Goal: Task Accomplishment & Management: Manage account settings

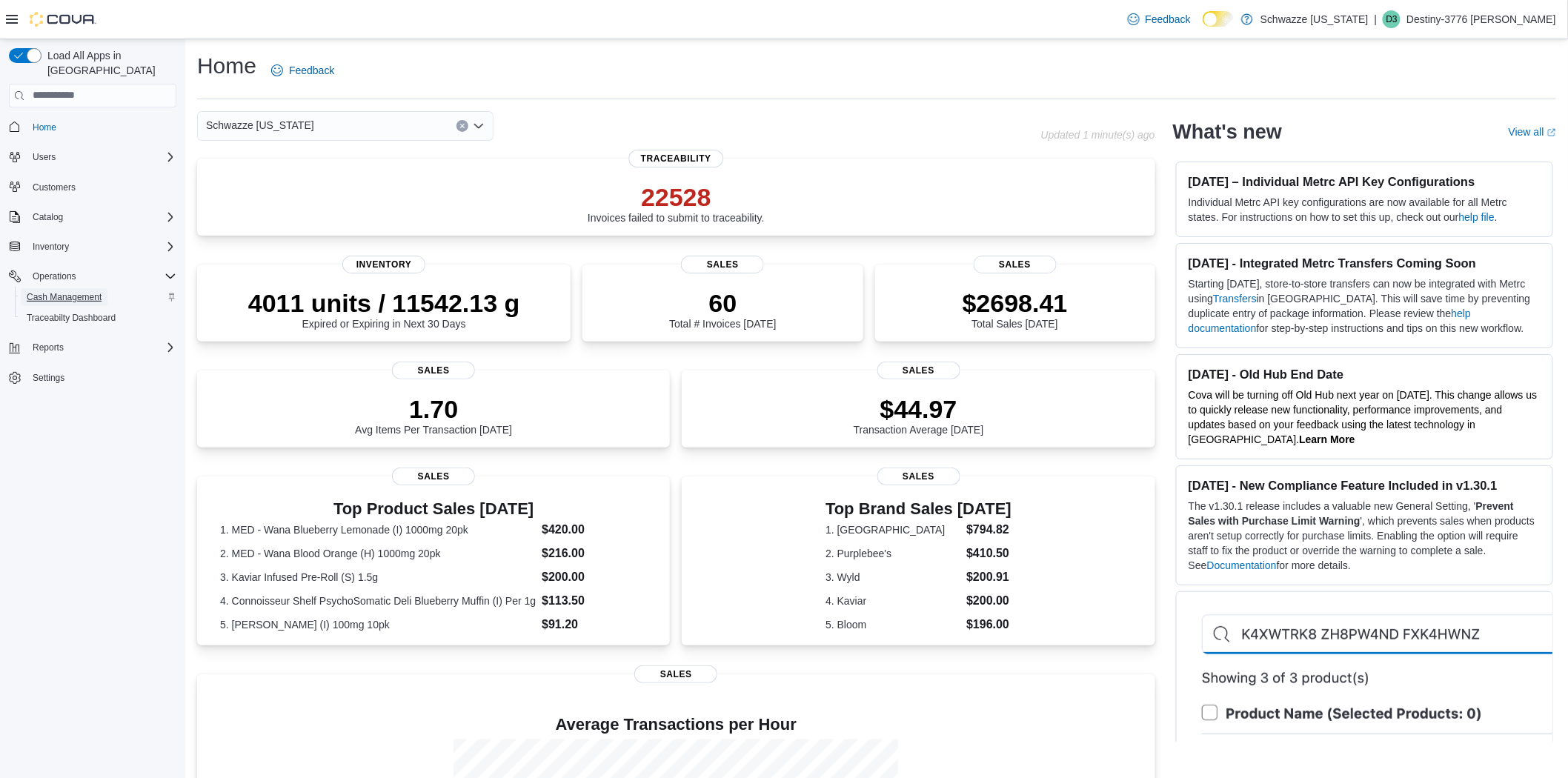
click at [83, 291] on span "Cash Management" at bounding box center [64, 297] width 74 height 12
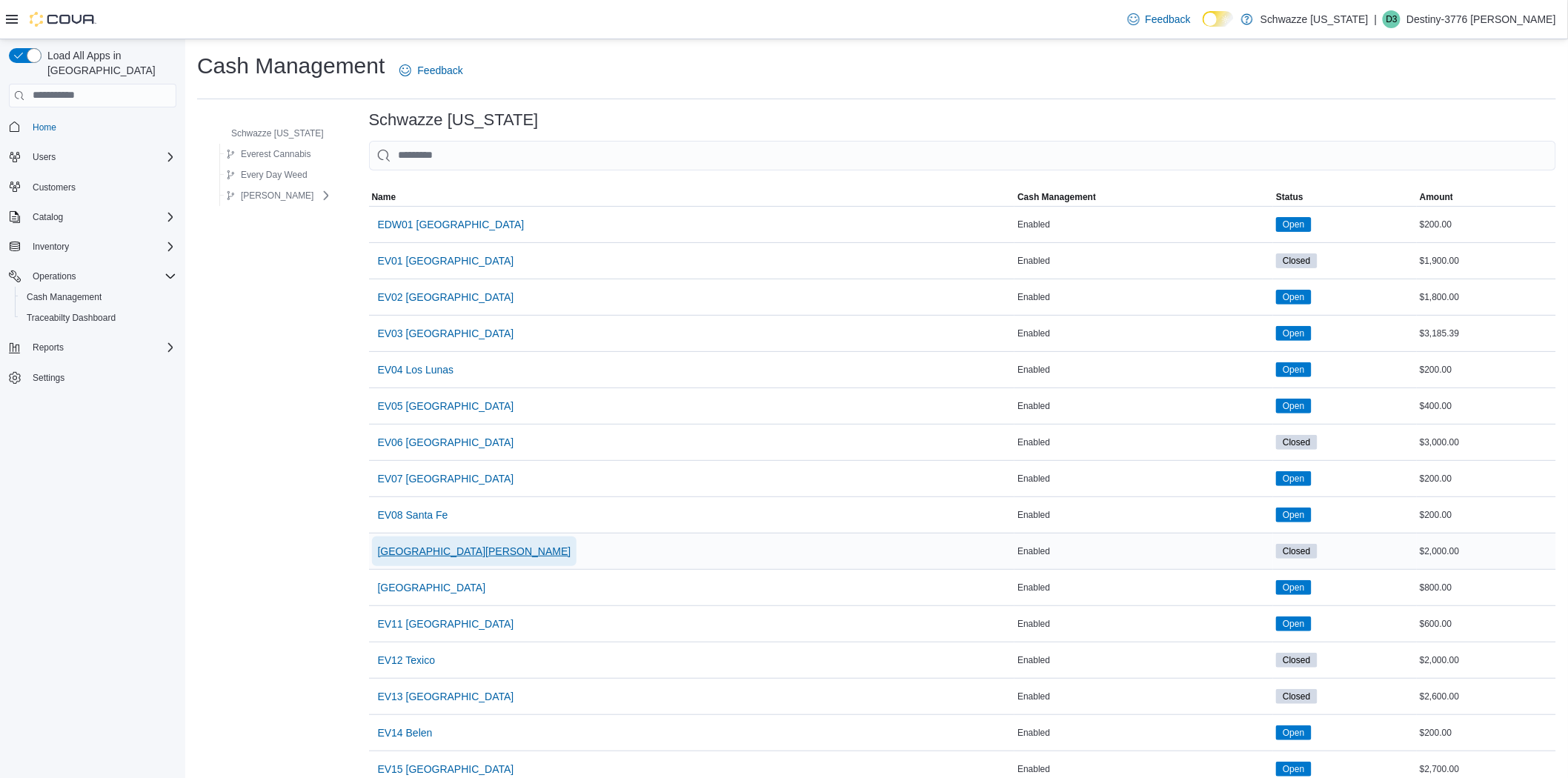
click at [467, 555] on span "[GEOGRAPHIC_DATA][PERSON_NAME]" at bounding box center [475, 551] width 194 height 15
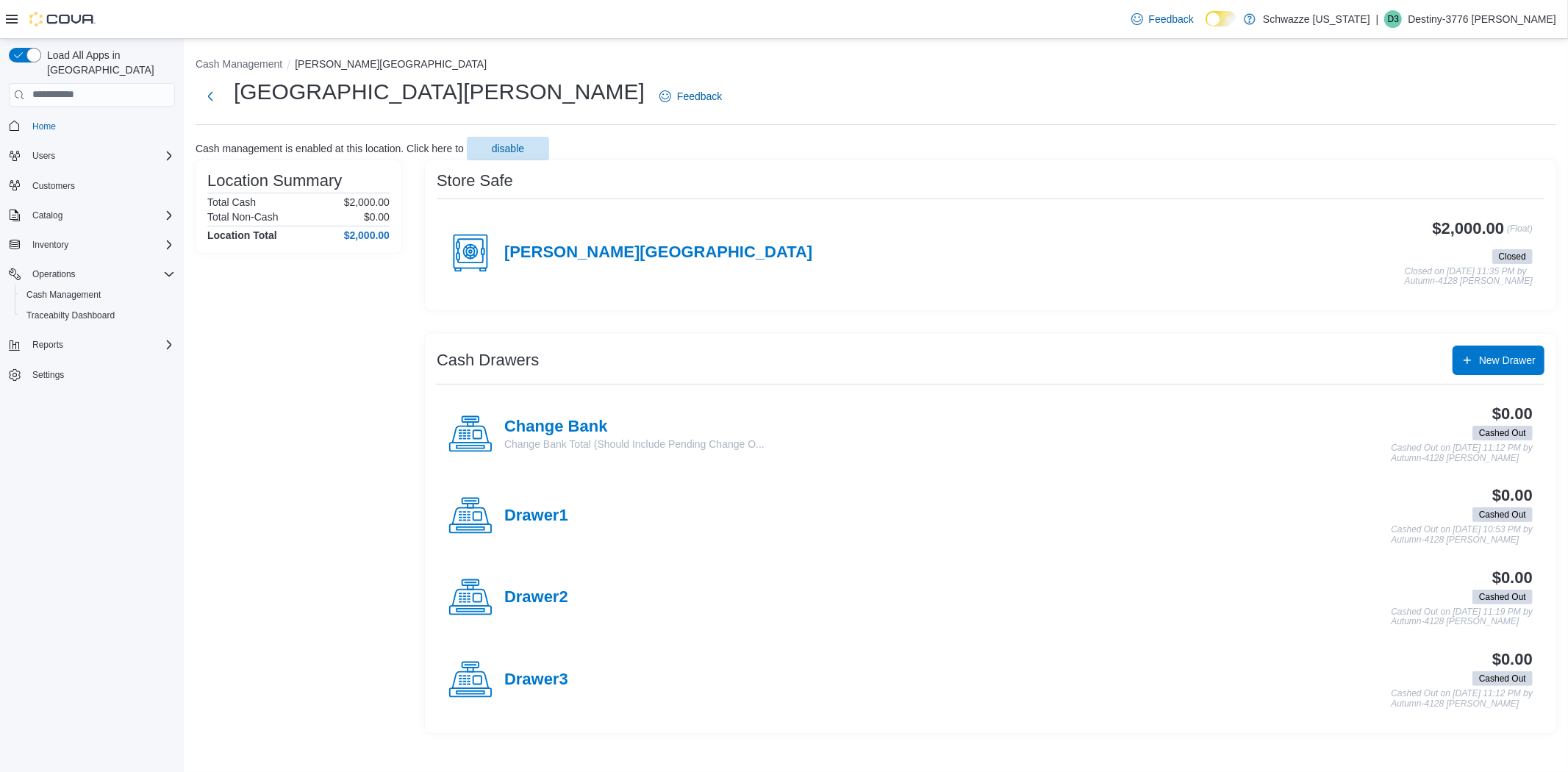
drag, startPoint x: 545, startPoint y: 248, endPoint x: 568, endPoint y: 268, distance: 30.5
click at [546, 248] on h4 "[PERSON_NAME][GEOGRAPHIC_DATA]" at bounding box center [658, 253] width 308 height 19
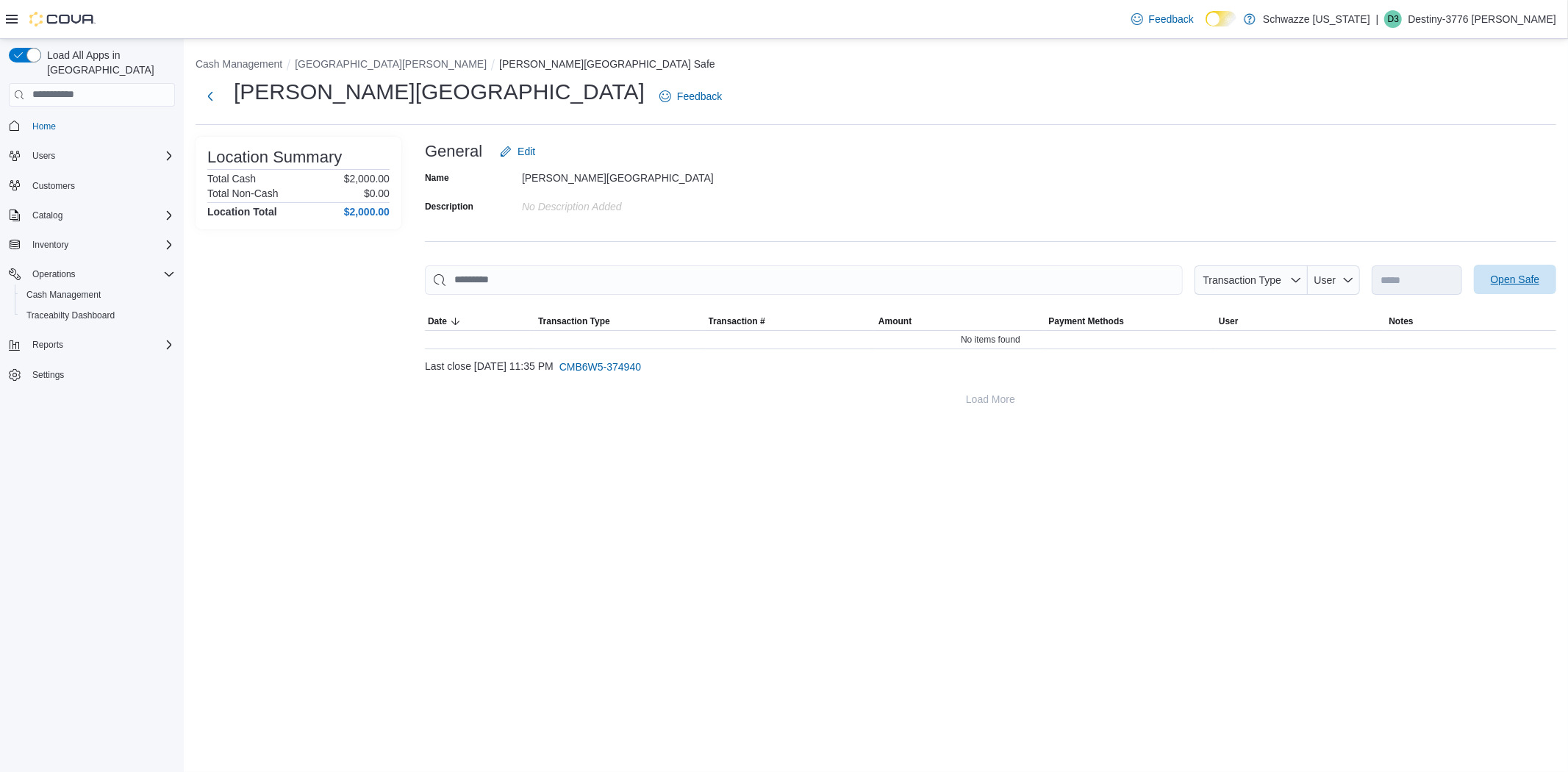
click at [1506, 269] on span "Open Safe" at bounding box center [1515, 280] width 65 height 30
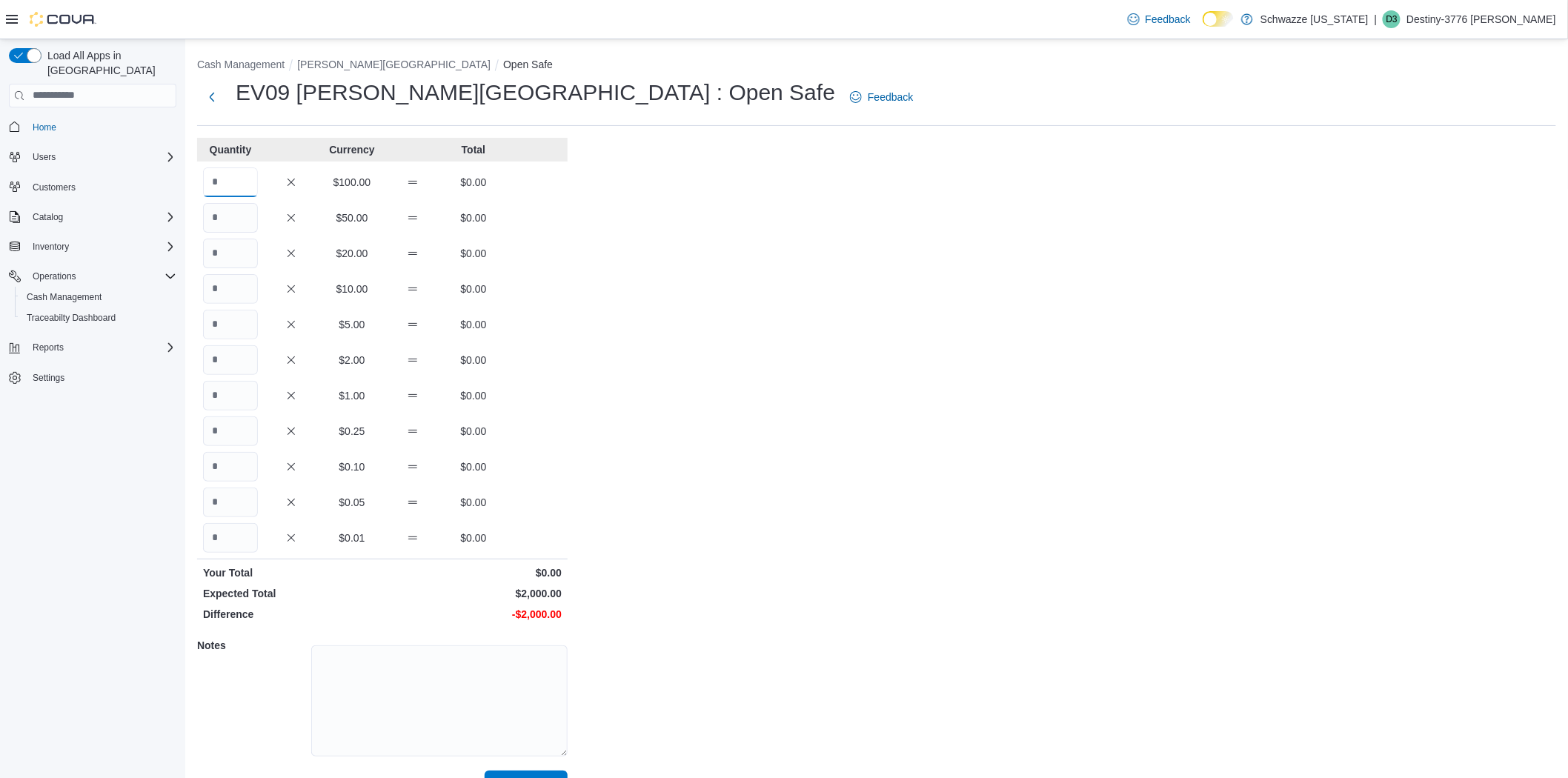
click at [233, 189] on input "Quantity" at bounding box center [230, 182] width 55 height 30
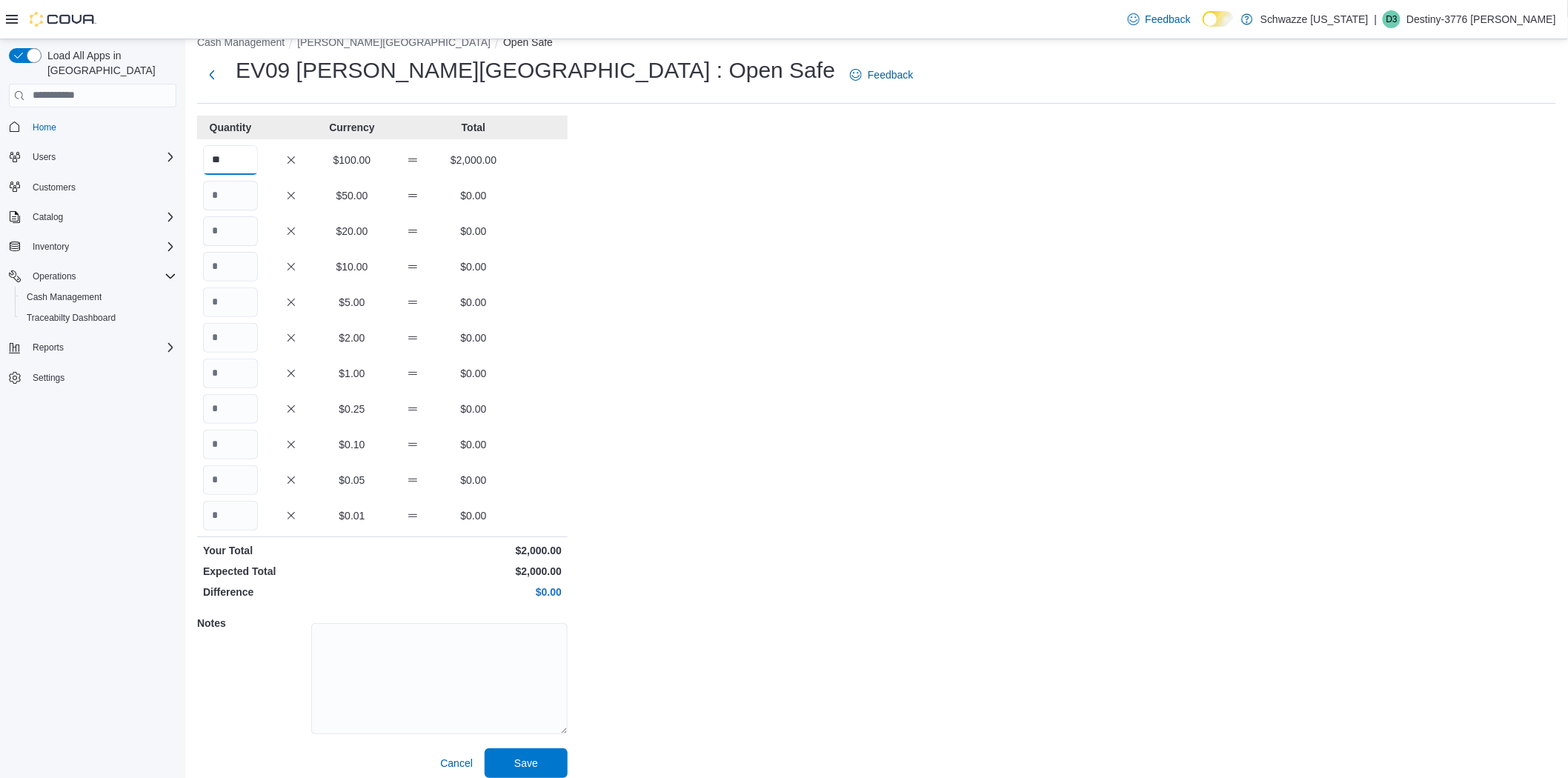
scroll to position [34, 0]
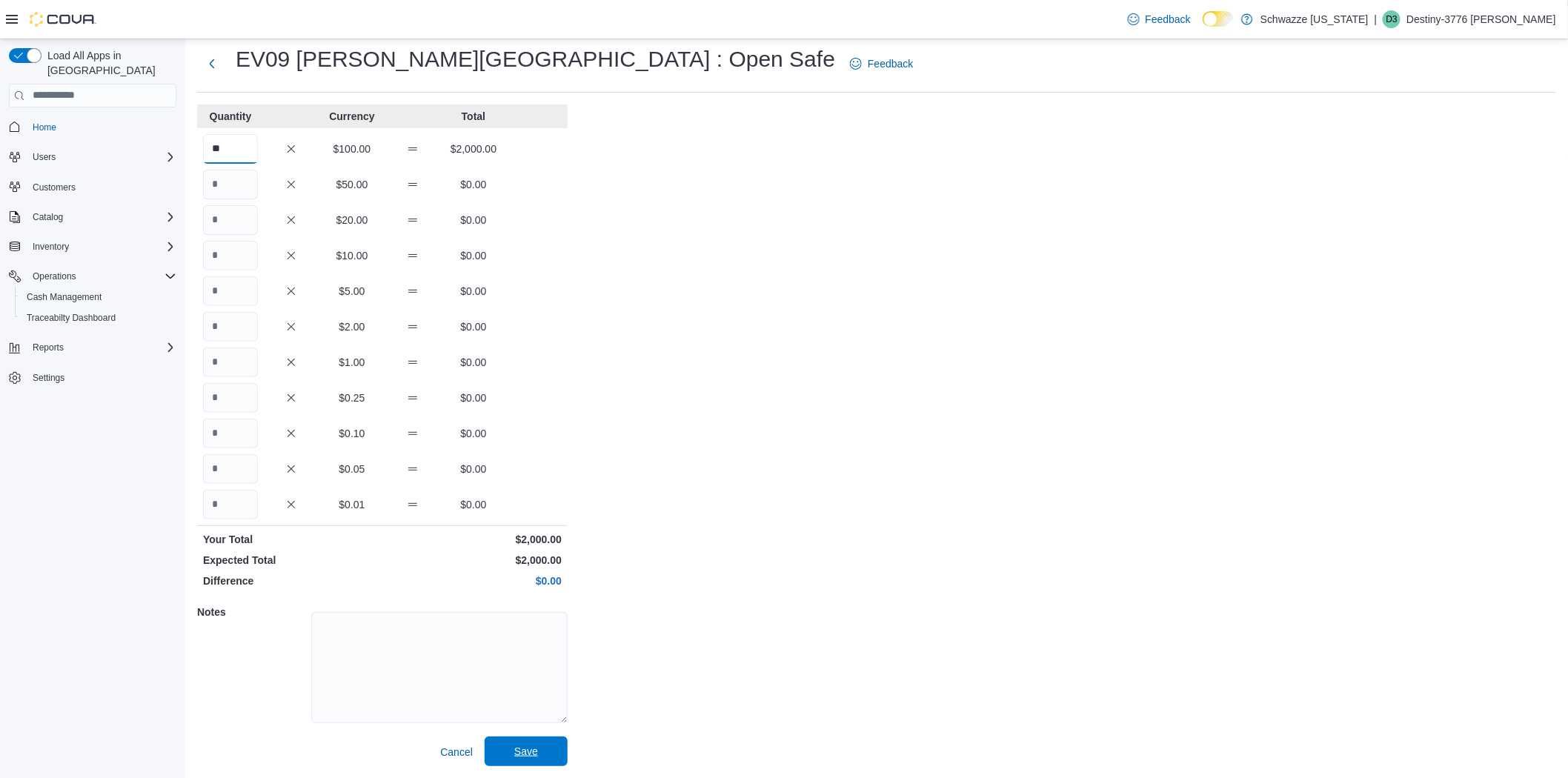
type input "**"
click at [547, 758] on span "Save" at bounding box center [526, 751] width 65 height 30
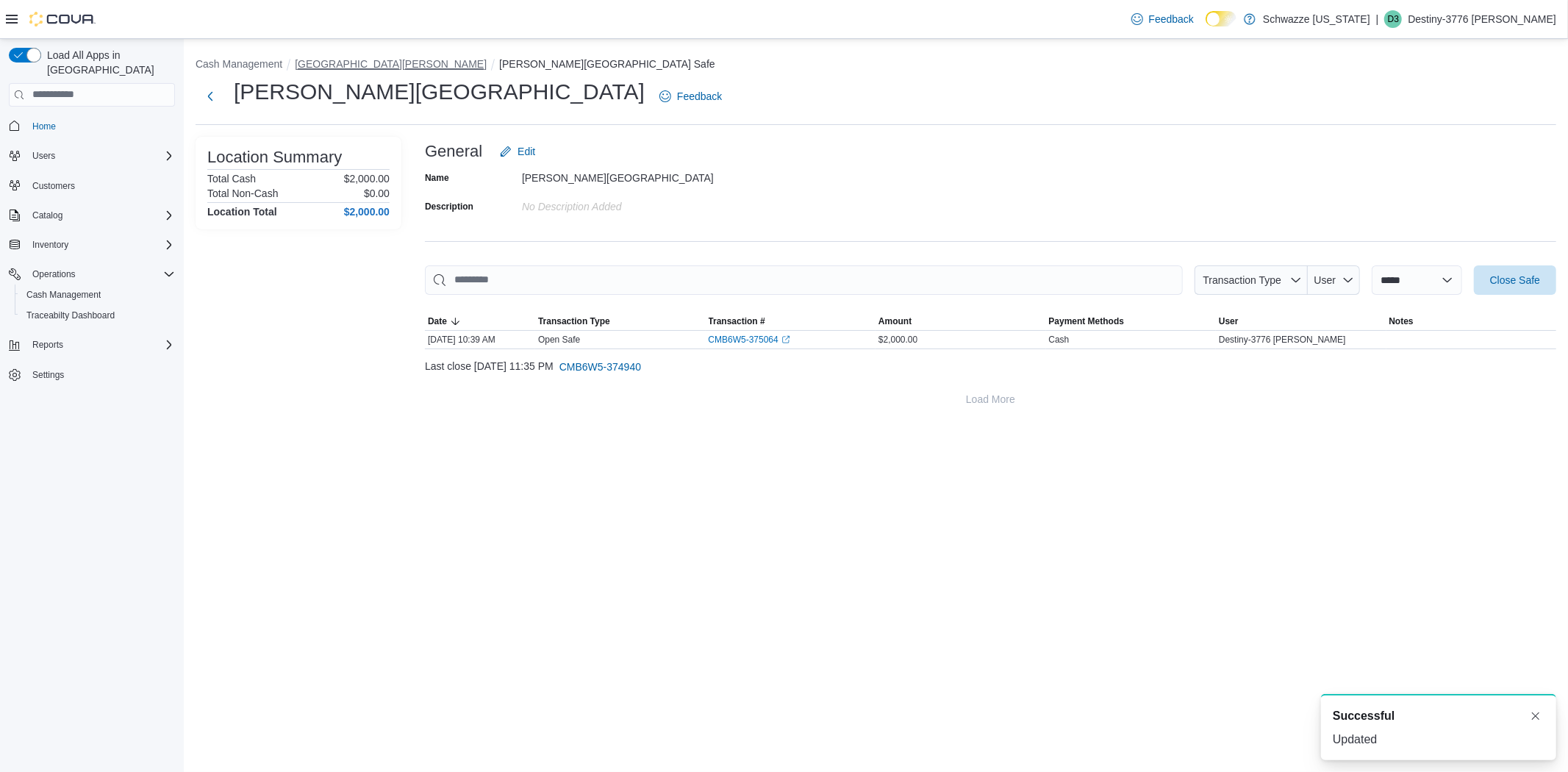
click at [364, 67] on button "[GEOGRAPHIC_DATA][PERSON_NAME]" at bounding box center [391, 64] width 192 height 12
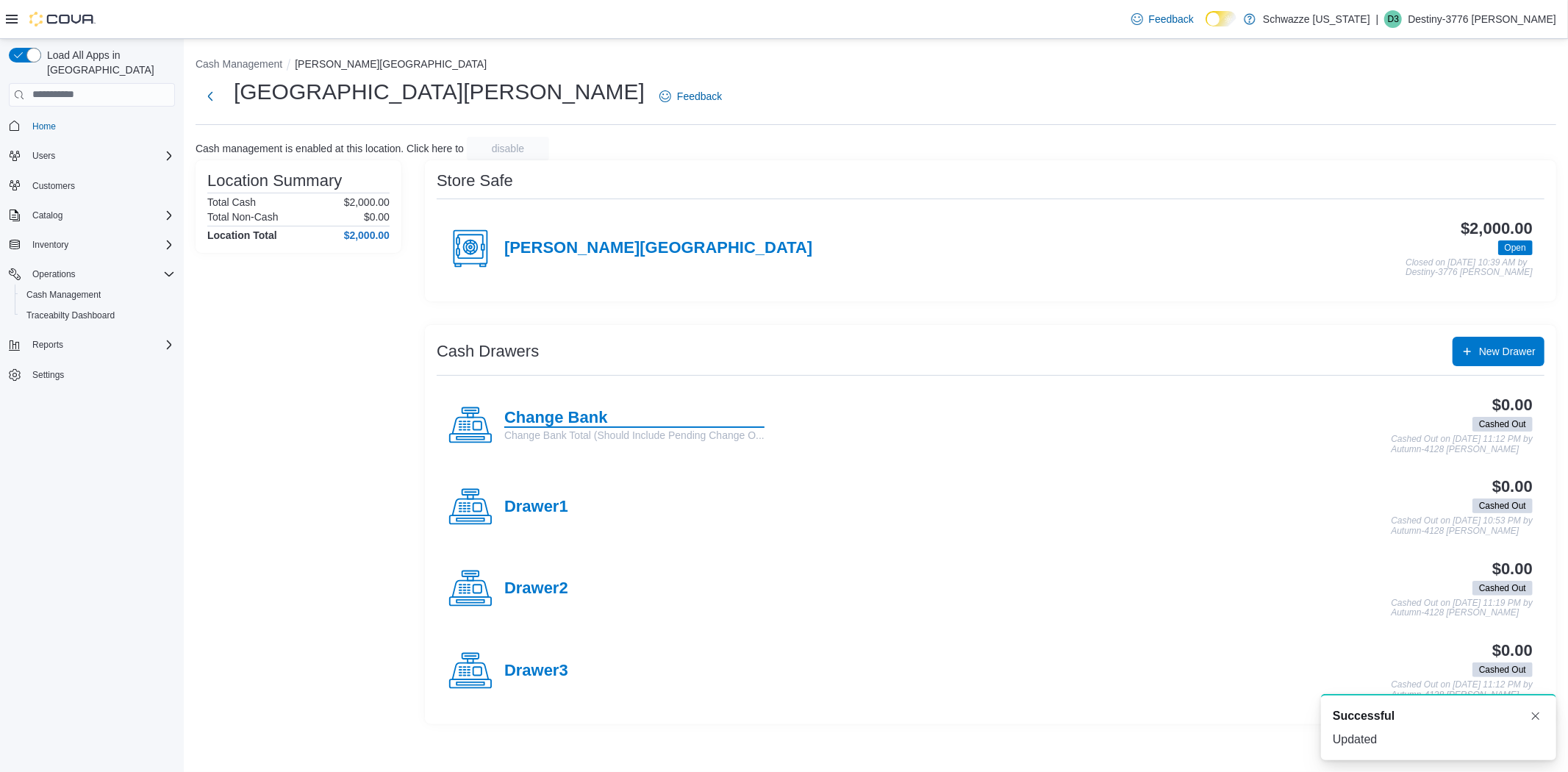
click at [548, 421] on h4 "Change Bank" at bounding box center [634, 418] width 260 height 19
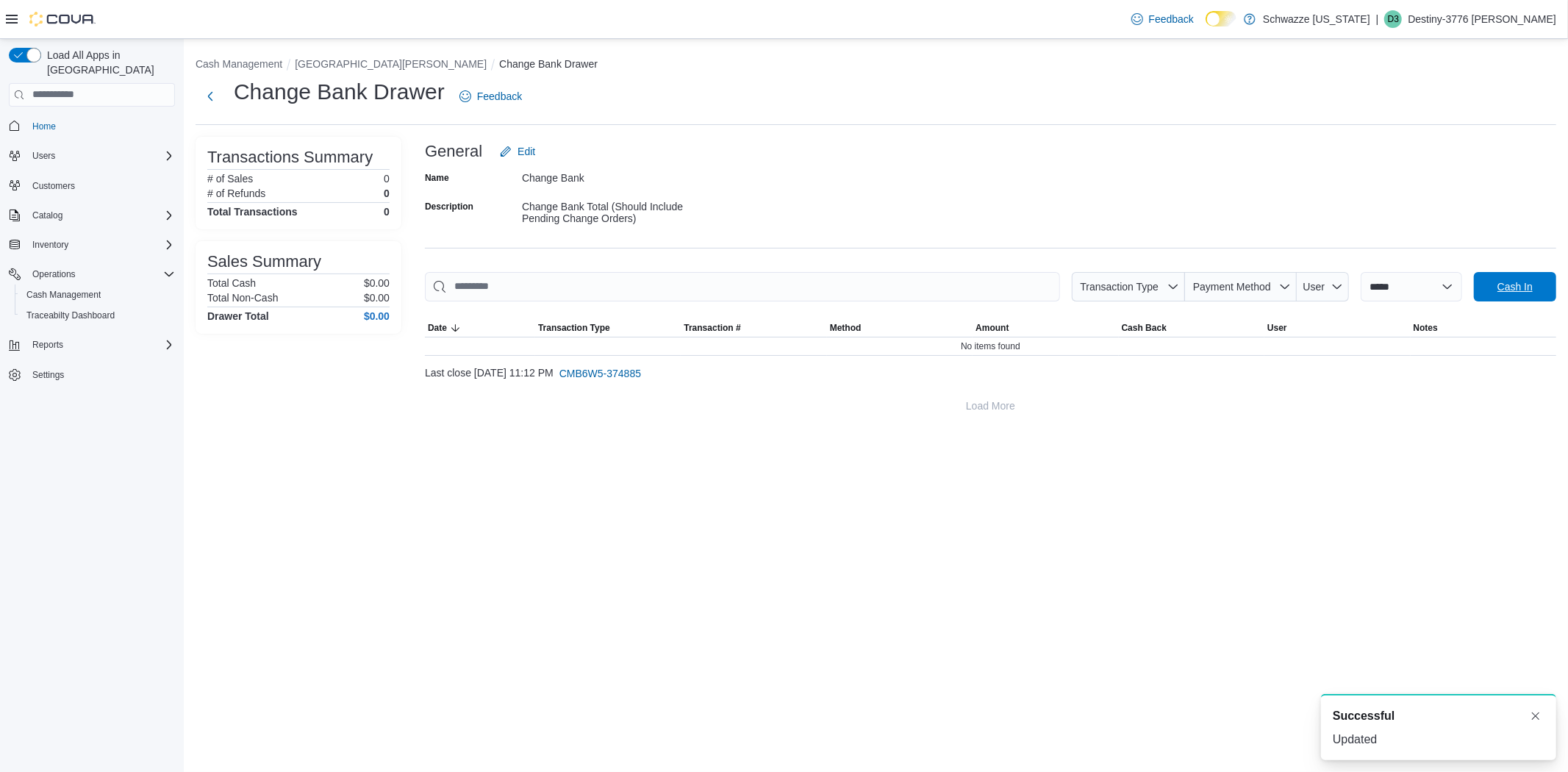
click at [1526, 295] on span "Cash In" at bounding box center [1515, 287] width 65 height 30
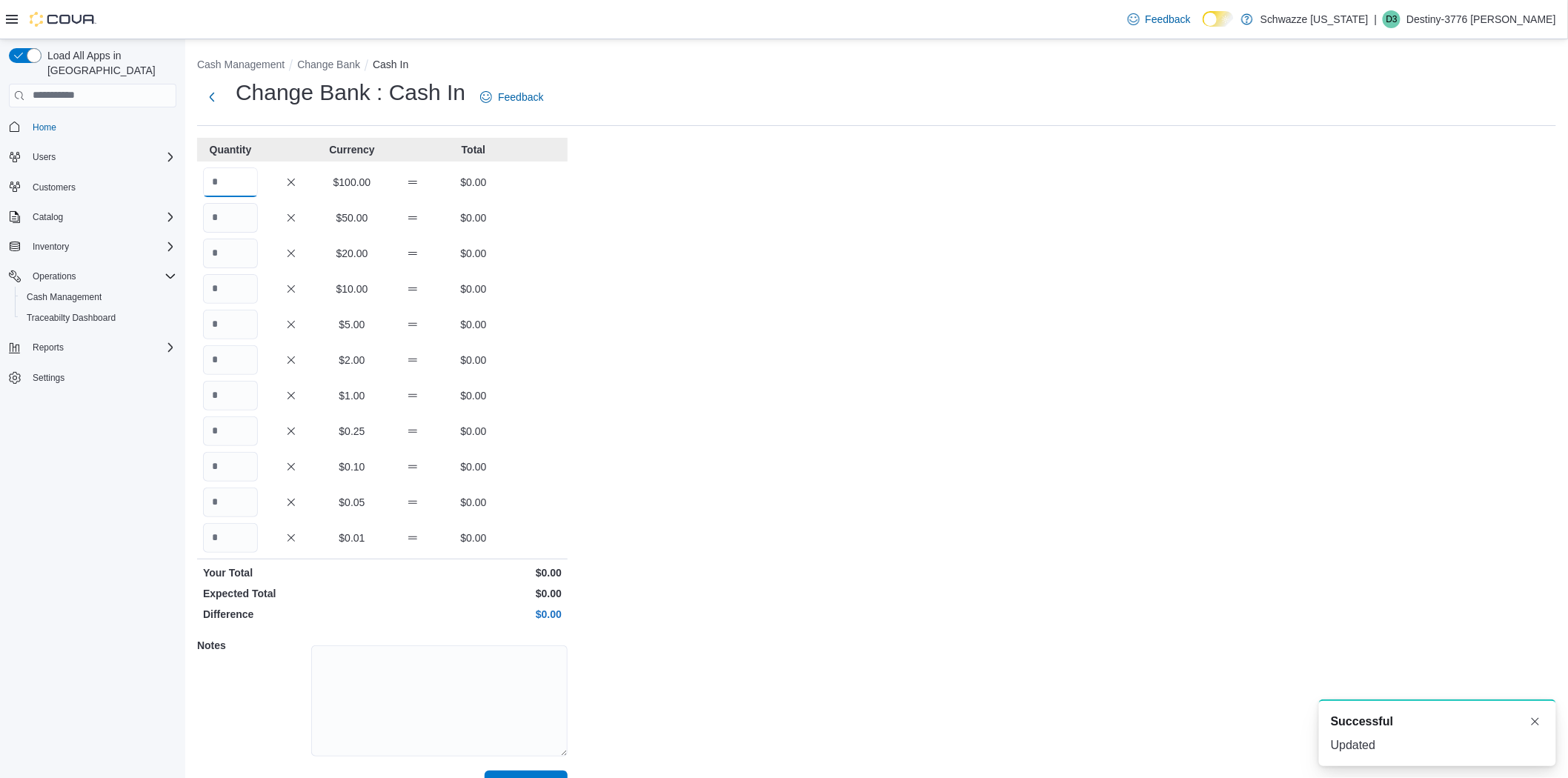
click at [232, 186] on input "Quantity" at bounding box center [230, 182] width 55 height 30
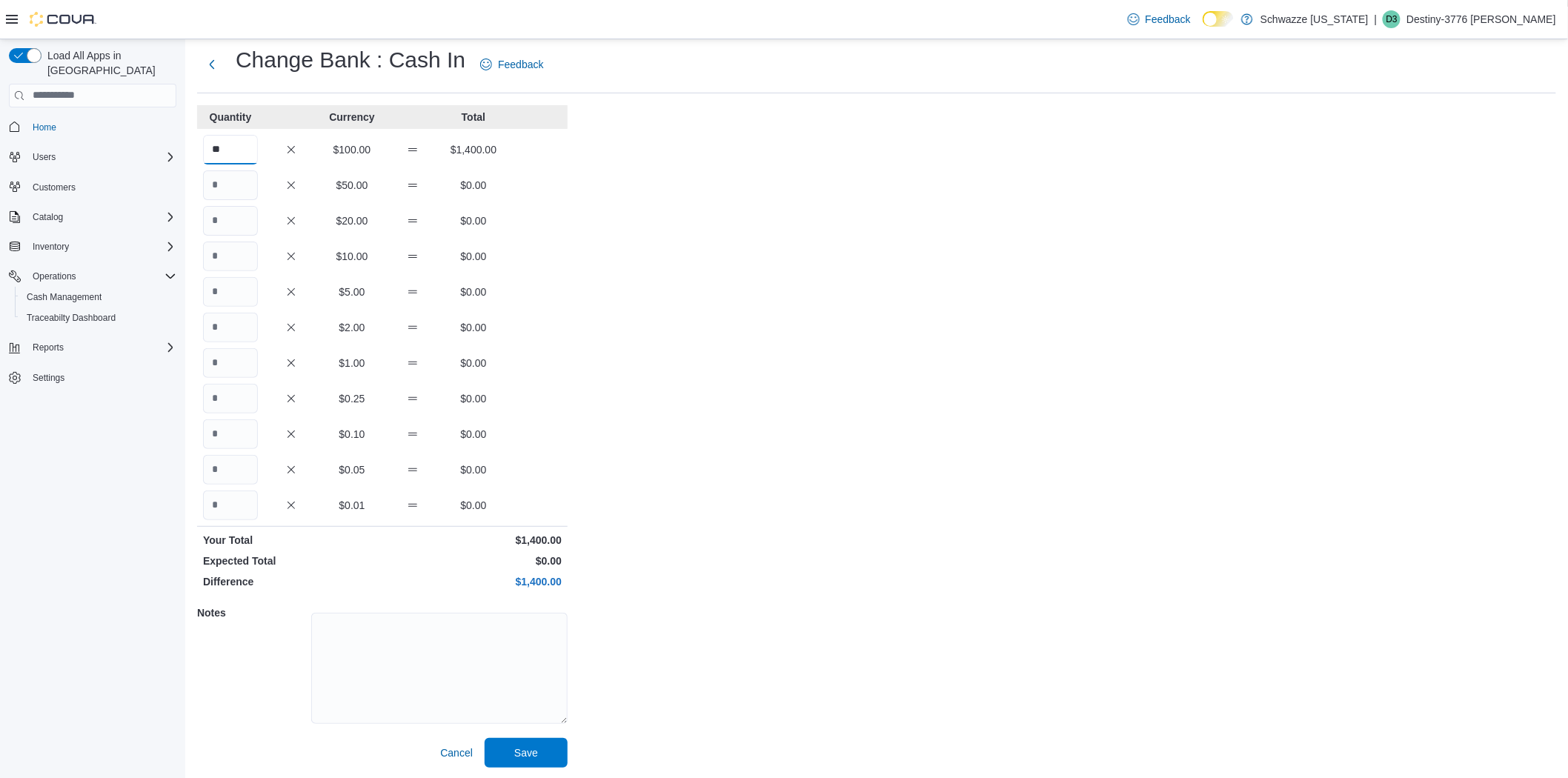
scroll to position [34, 0]
type input "**"
click at [542, 746] on span "Save" at bounding box center [526, 751] width 65 height 30
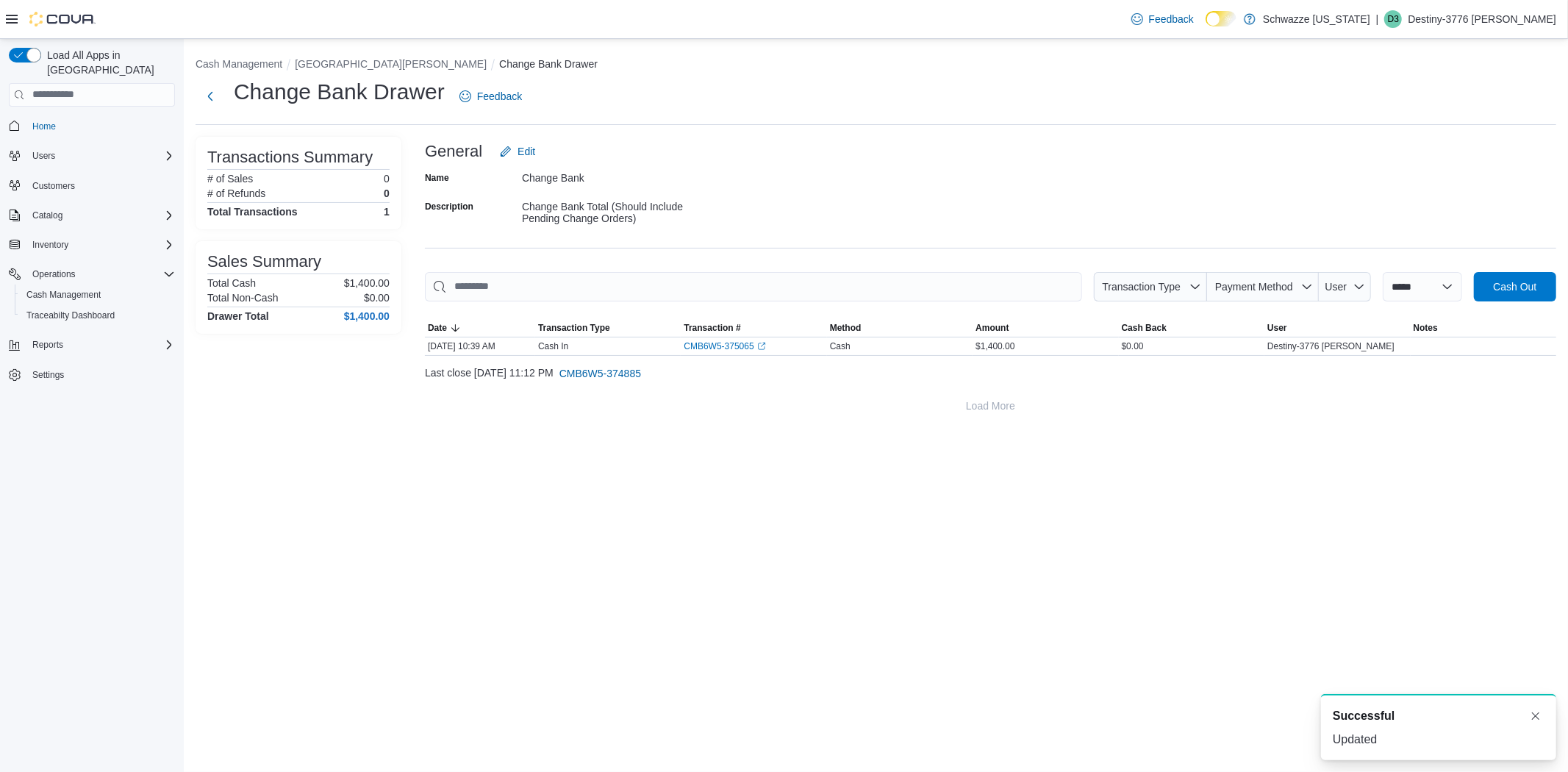
drag, startPoint x: 347, startPoint y: 39, endPoint x: 347, endPoint y: 63, distance: 24.0
click at [347, 40] on div "**********" at bounding box center [875, 235] width 1384 height 393
click at [347, 63] on button "[GEOGRAPHIC_DATA][PERSON_NAME]" at bounding box center [391, 64] width 192 height 12
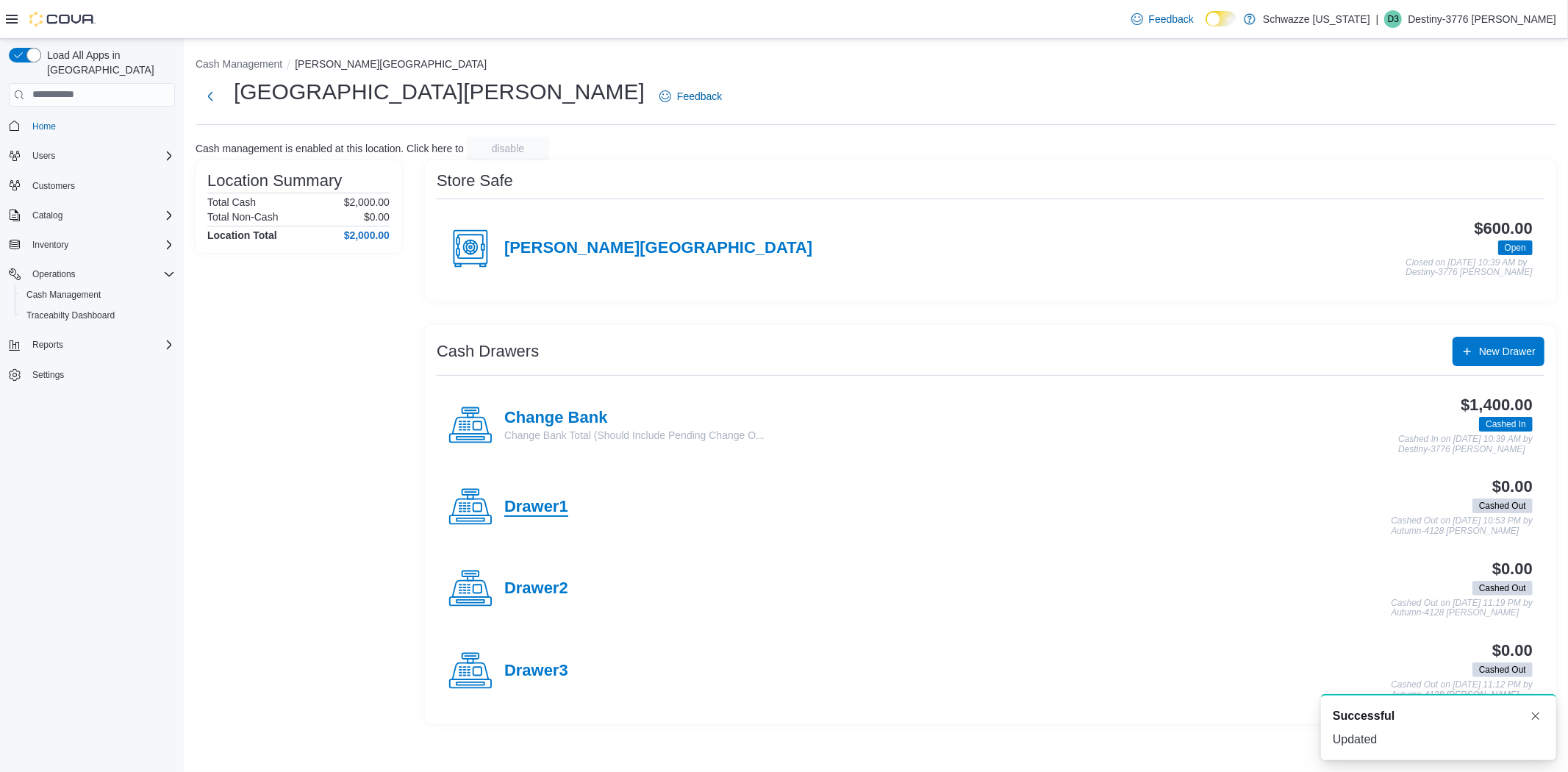
click at [554, 501] on h4 "Drawer1" at bounding box center [536, 507] width 64 height 19
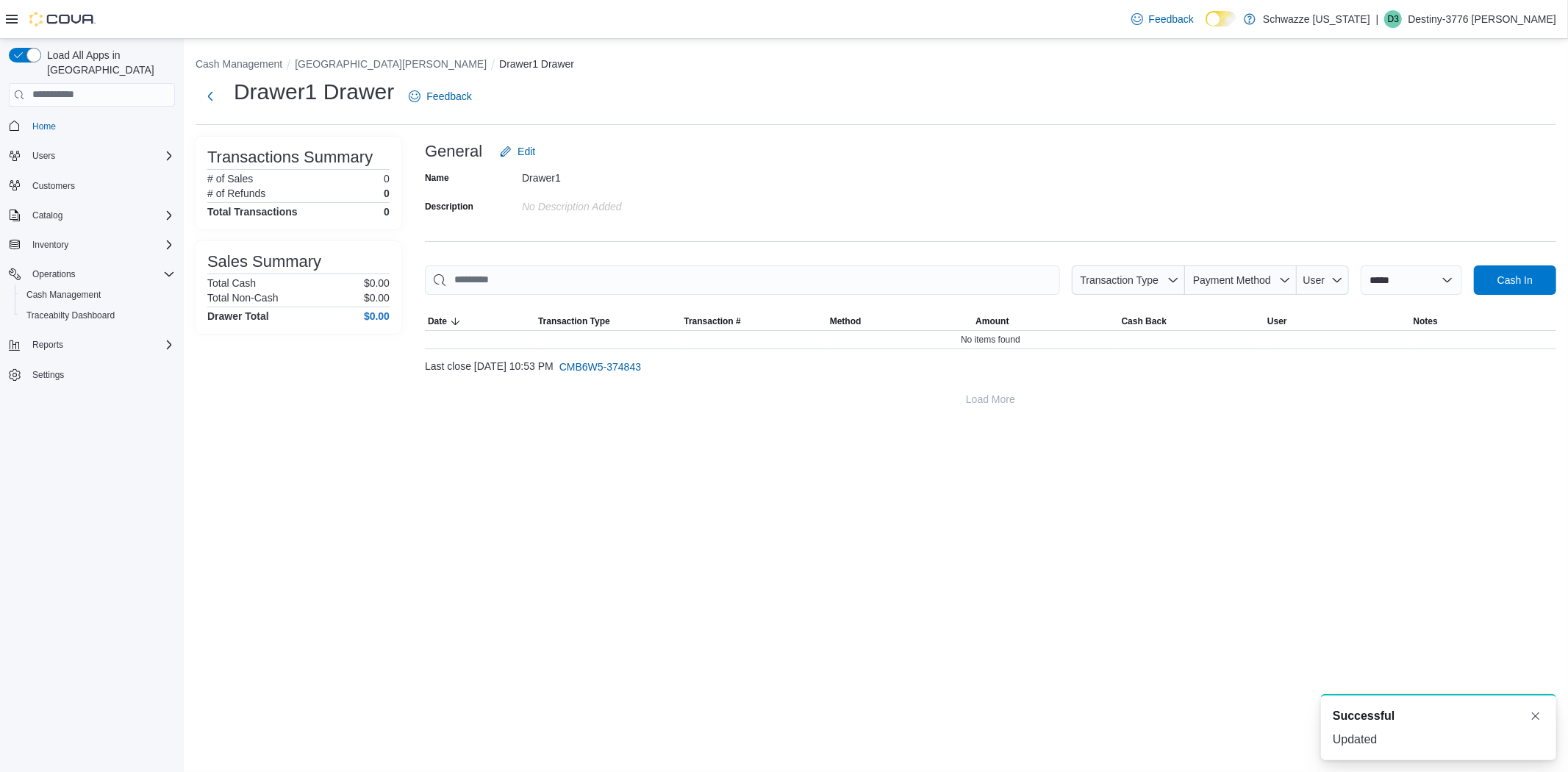
click at [1519, 296] on div at bounding box center [990, 303] width 1131 height 18
click at [1520, 293] on span "Cash In" at bounding box center [1515, 280] width 65 height 30
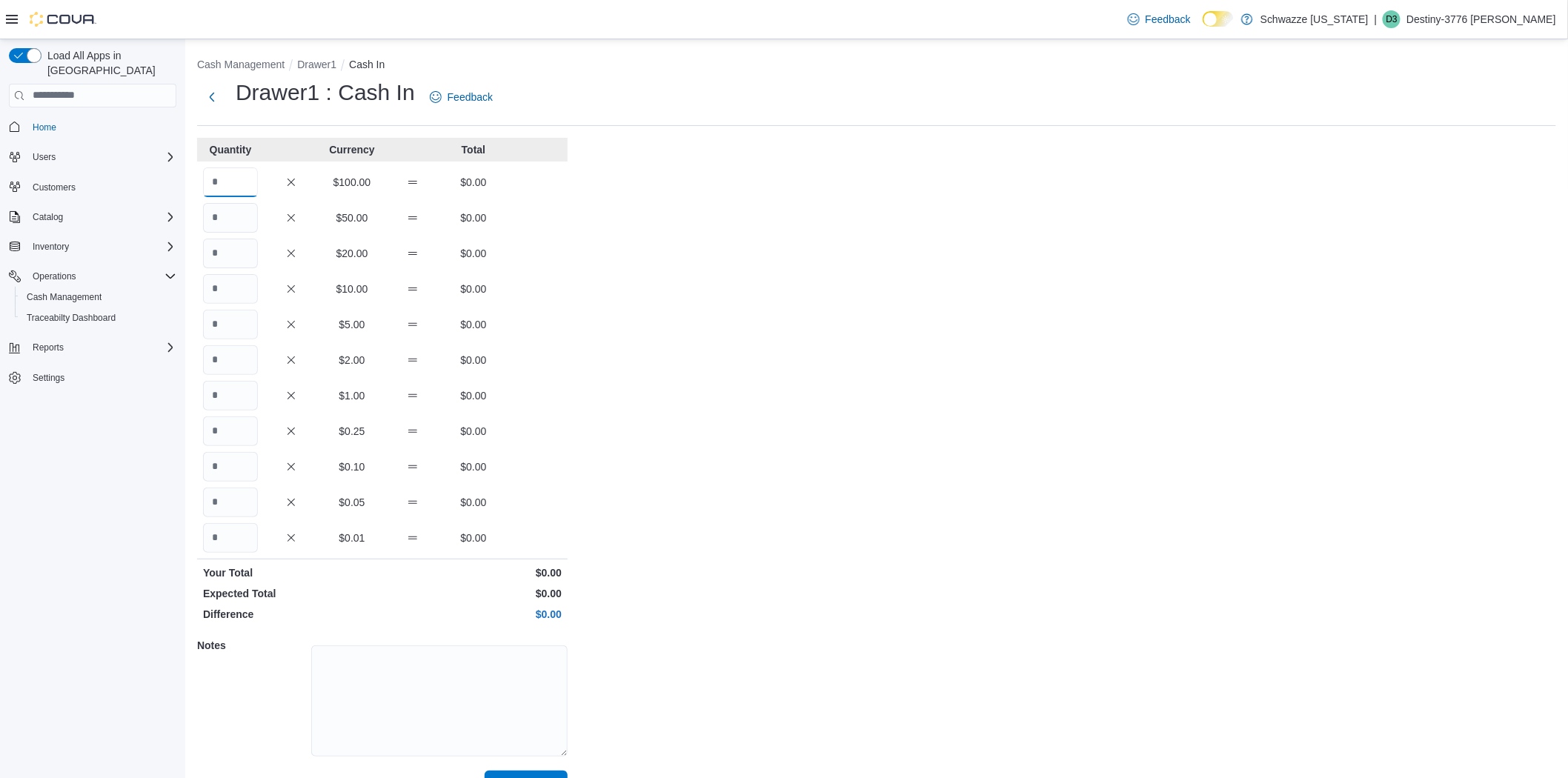
click at [247, 194] on input "Quantity" at bounding box center [230, 182] width 55 height 30
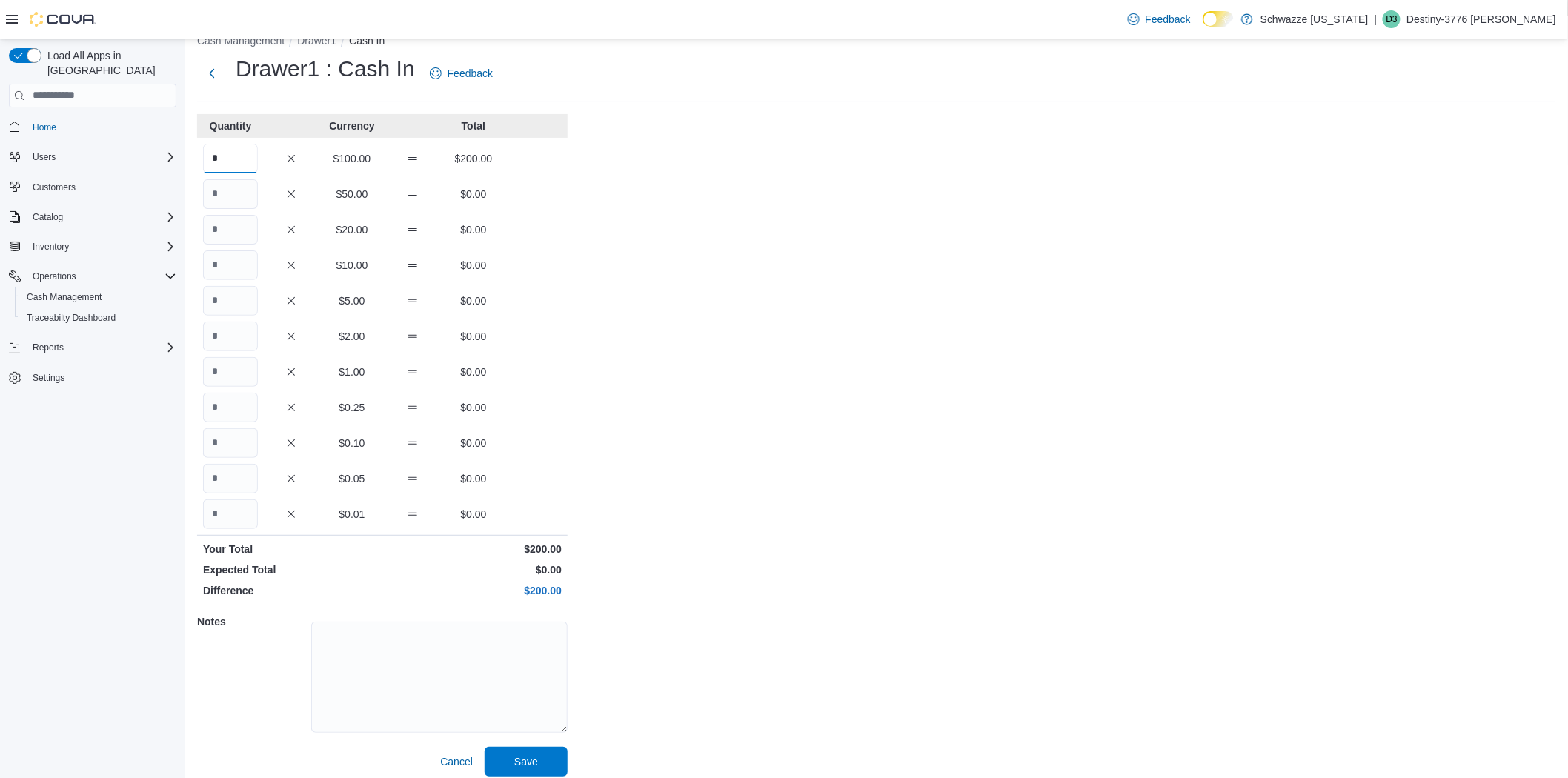
scroll to position [34, 0]
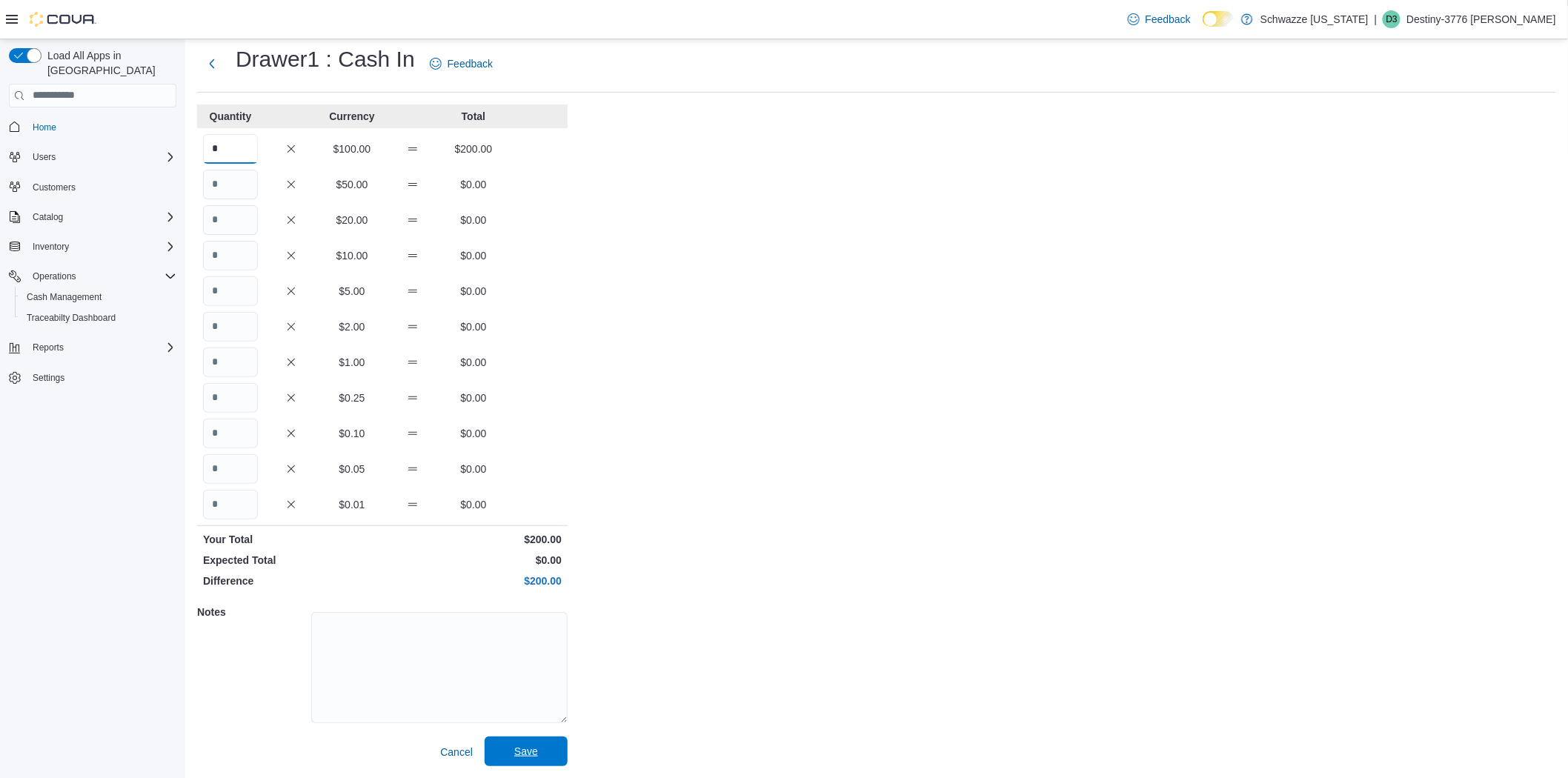
type input "*"
click at [516, 755] on span "Save" at bounding box center [526, 751] width 23 height 15
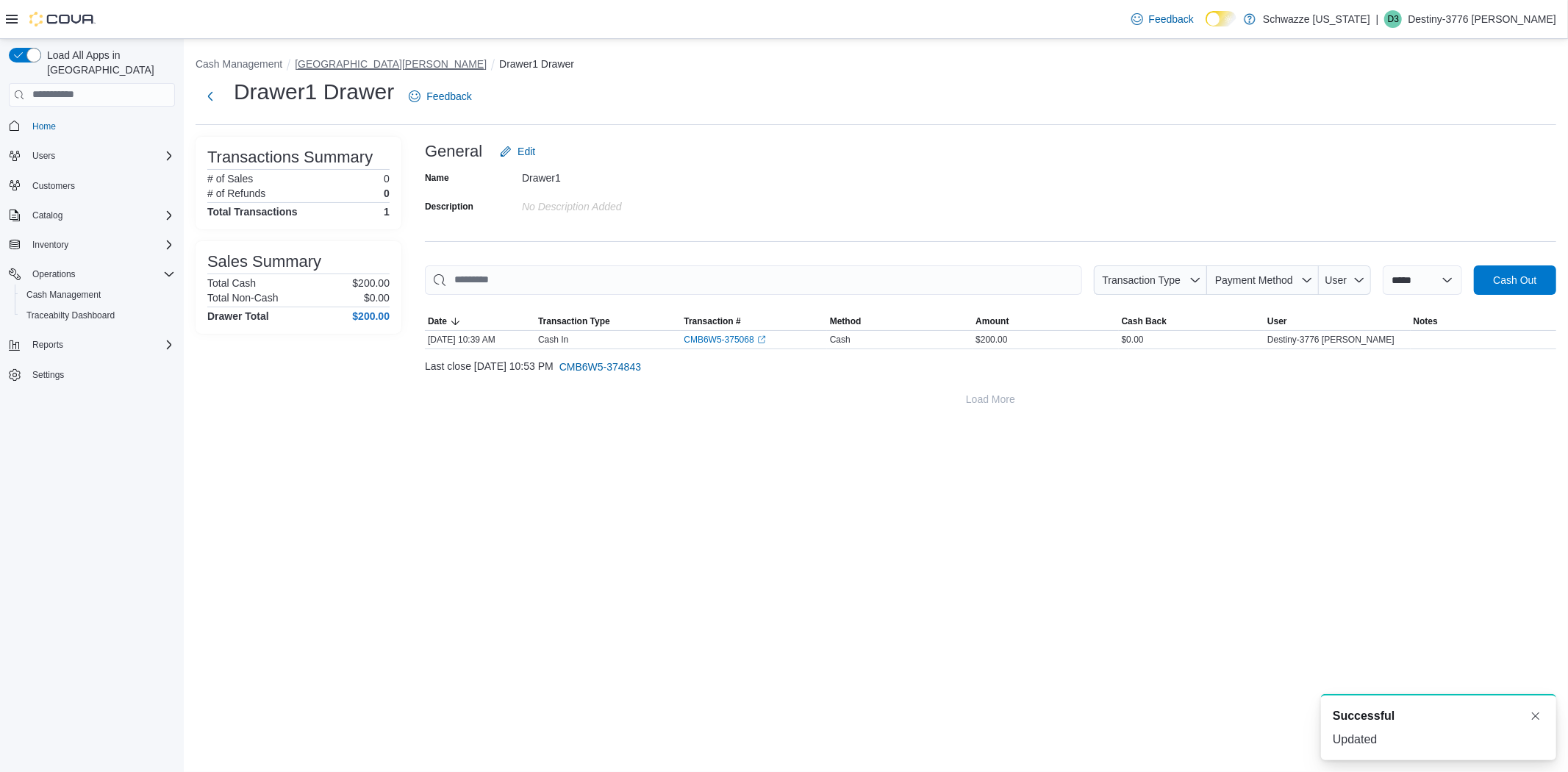
click at [347, 67] on button "[GEOGRAPHIC_DATA][PERSON_NAME]" at bounding box center [391, 64] width 192 height 12
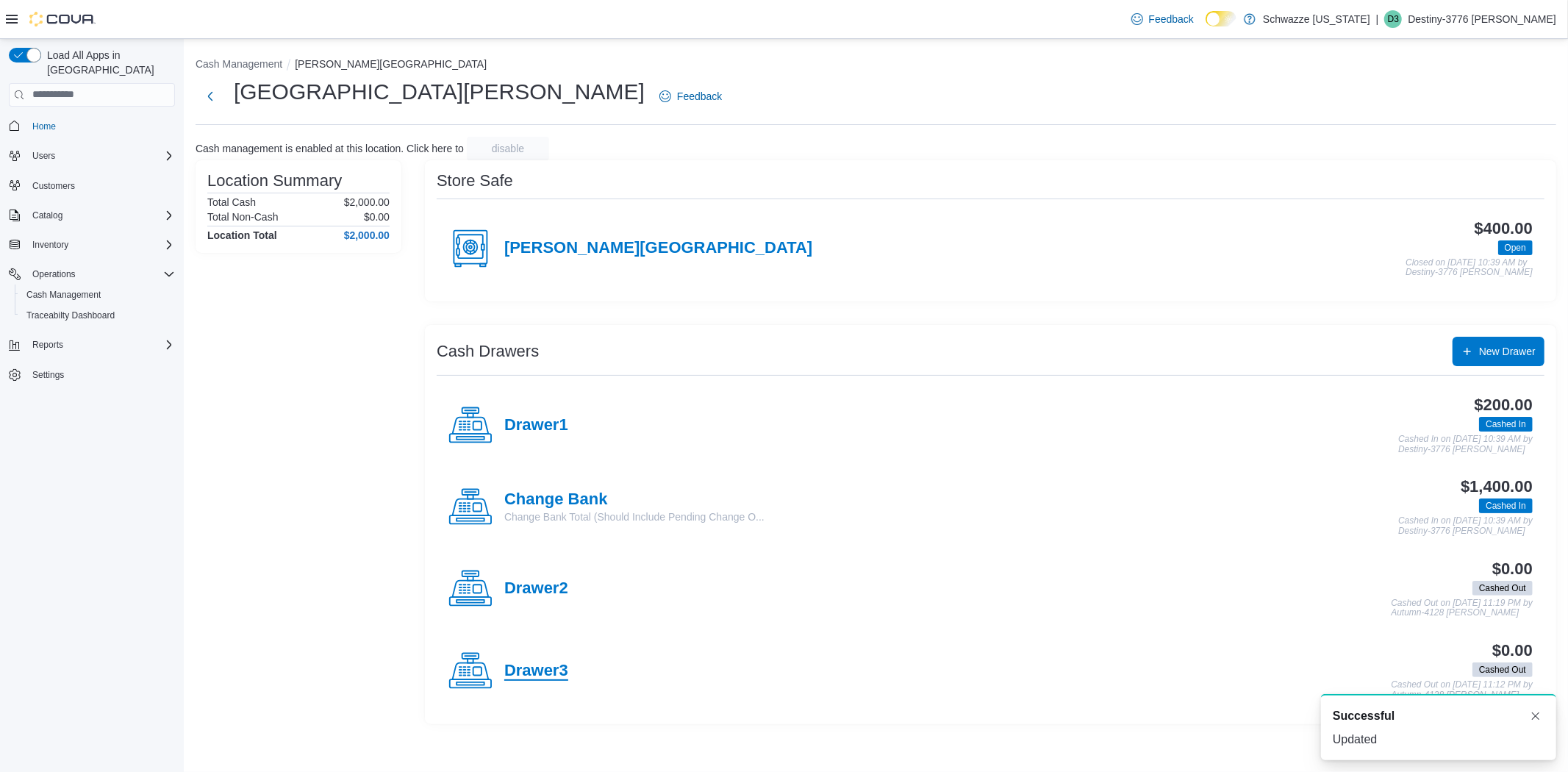
click at [547, 664] on h4 "Drawer3" at bounding box center [536, 671] width 64 height 19
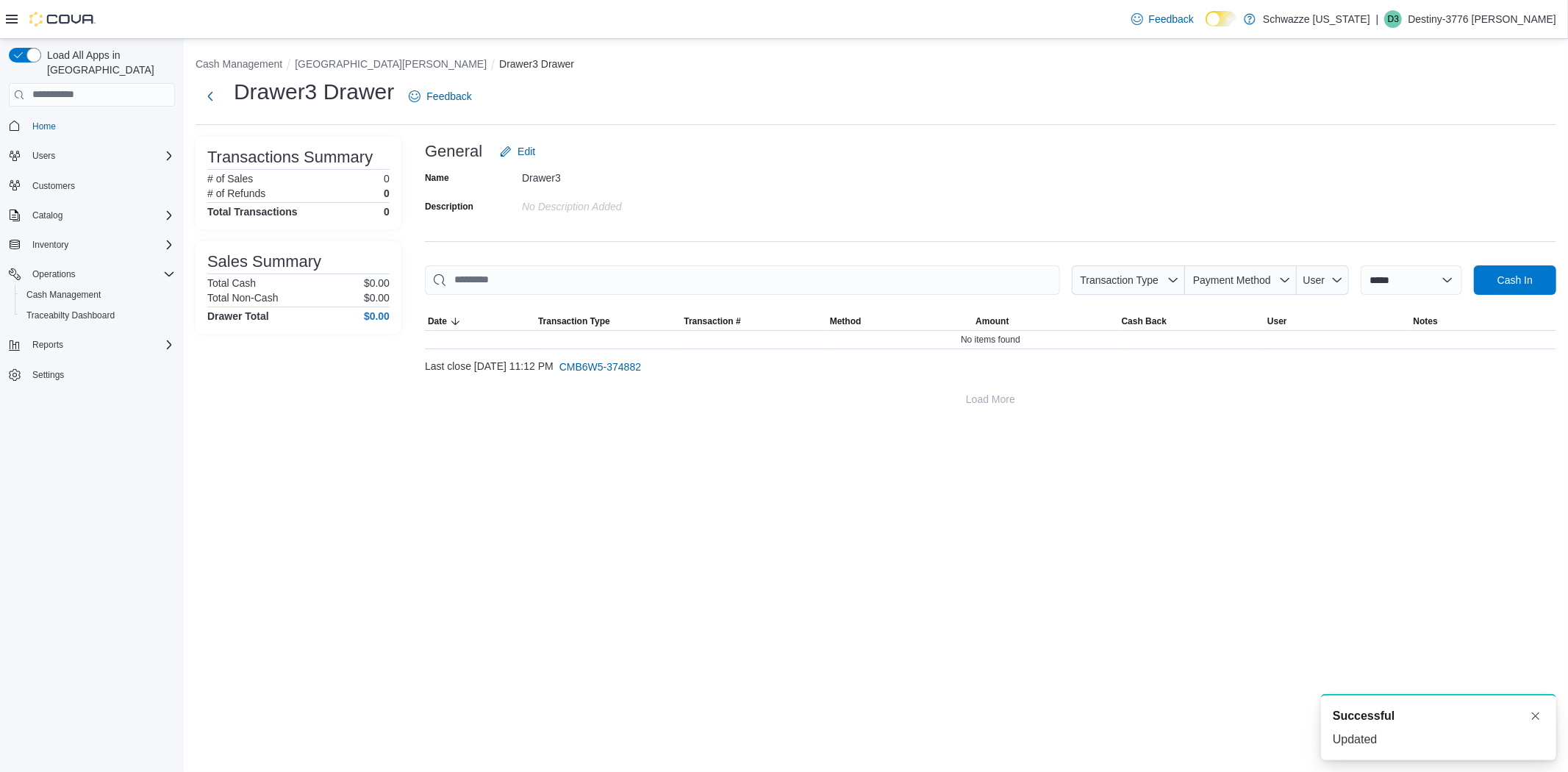
click at [1532, 295] on div at bounding box center [990, 303] width 1131 height 18
click at [1532, 283] on span "Cash In" at bounding box center [1515, 280] width 35 height 15
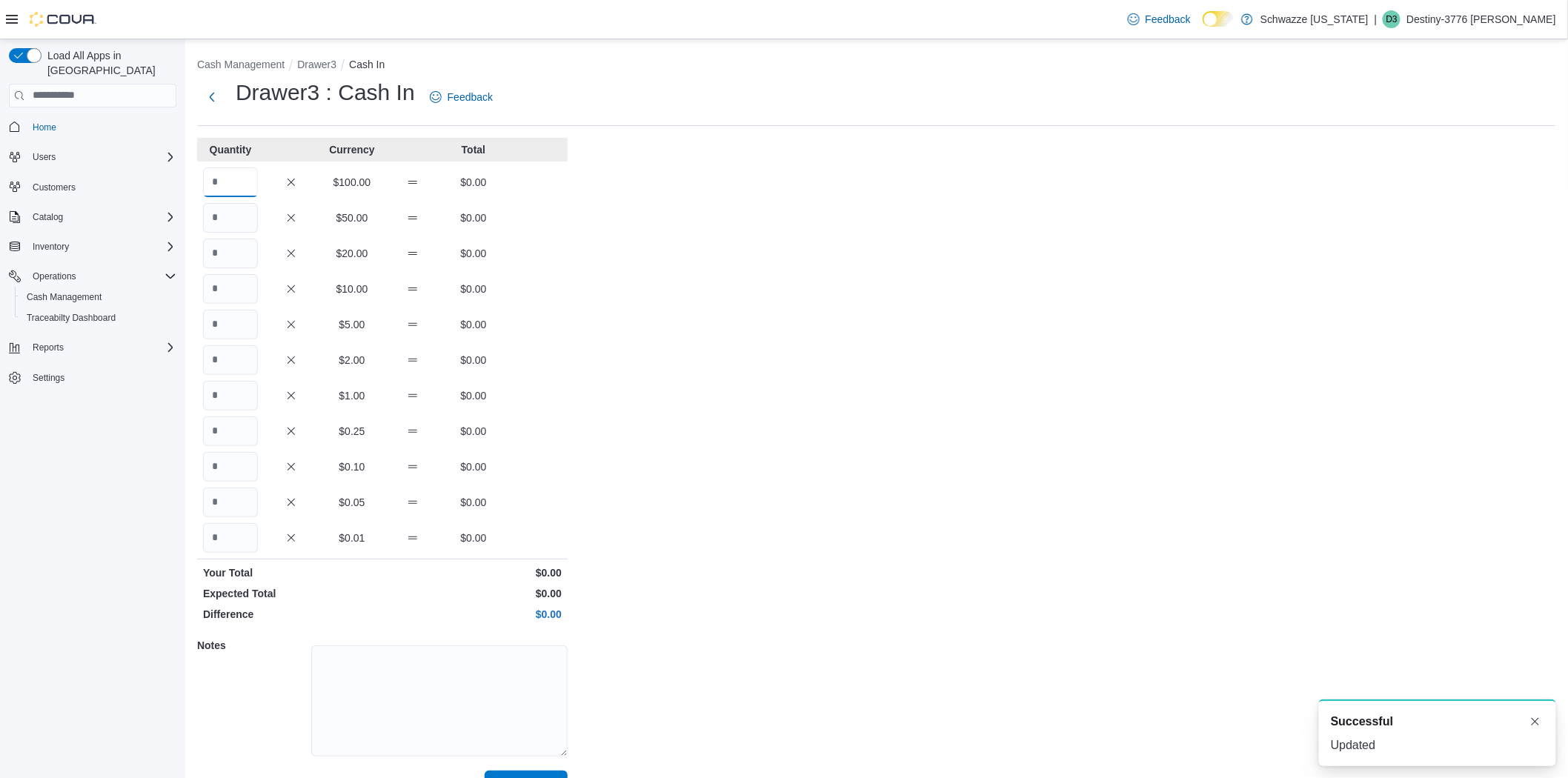
click at [215, 180] on input "Quantity" at bounding box center [230, 182] width 55 height 30
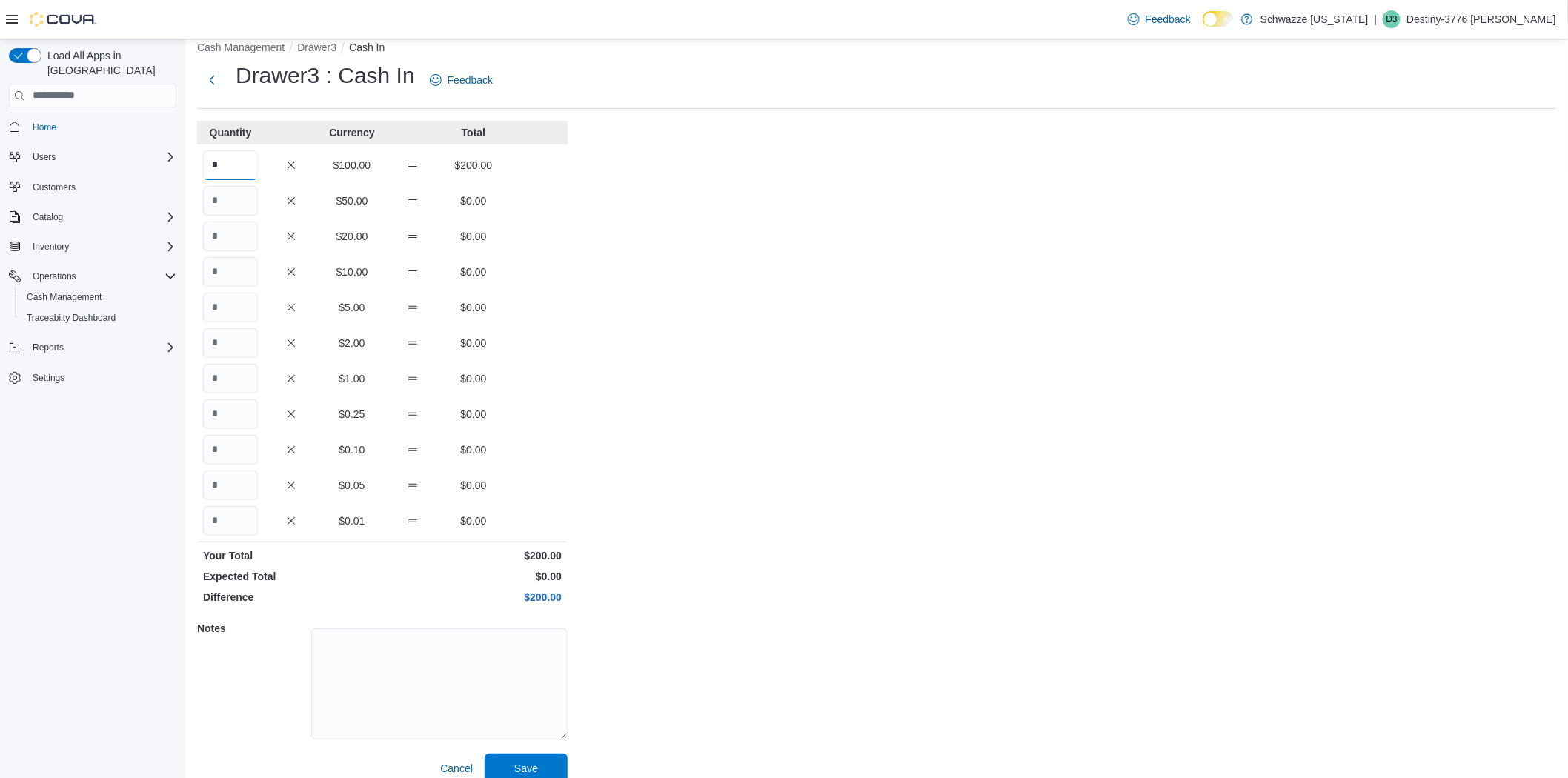
scroll to position [34, 0]
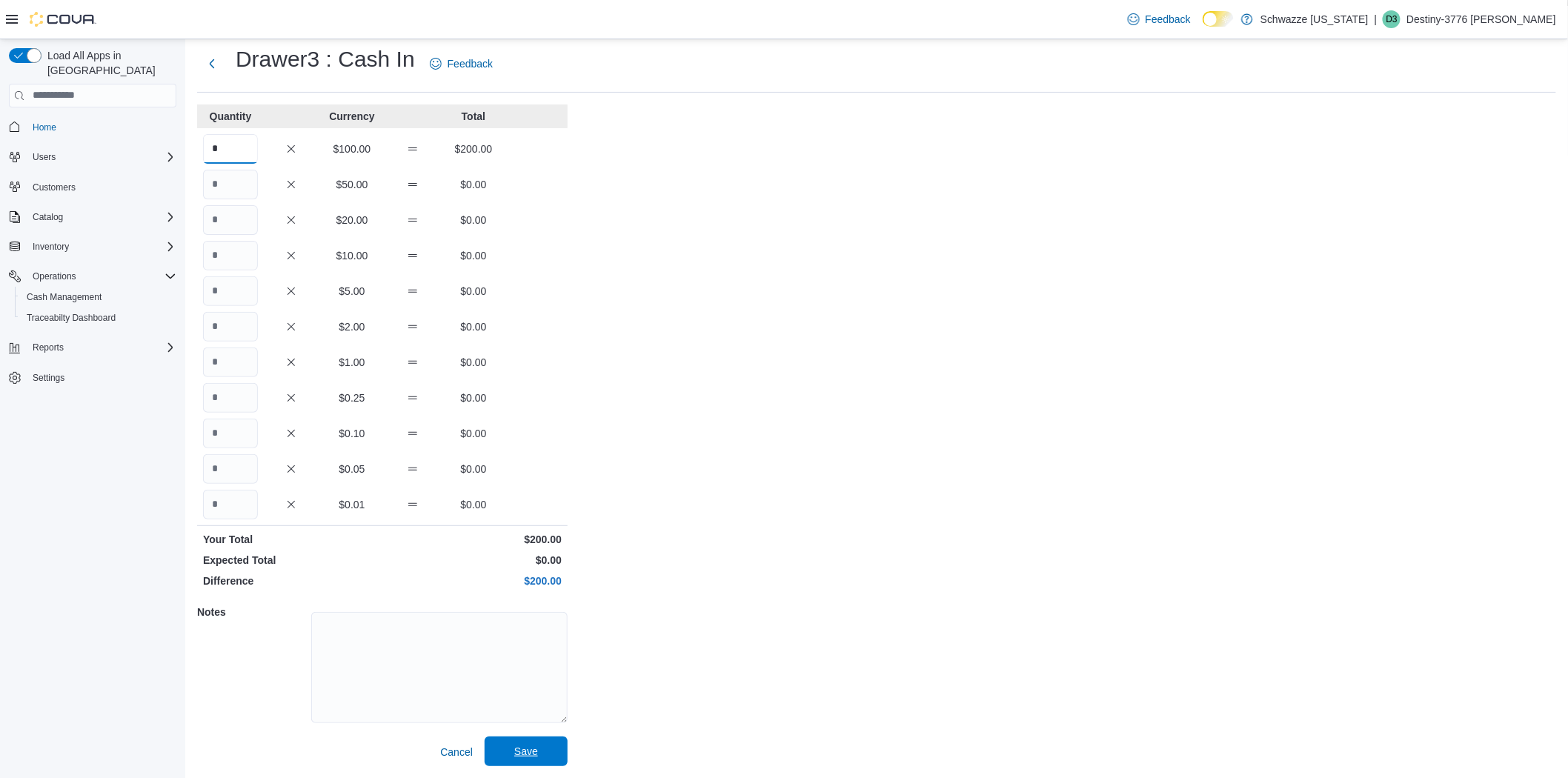
type input "*"
click at [553, 741] on span "Save" at bounding box center [526, 751] width 65 height 30
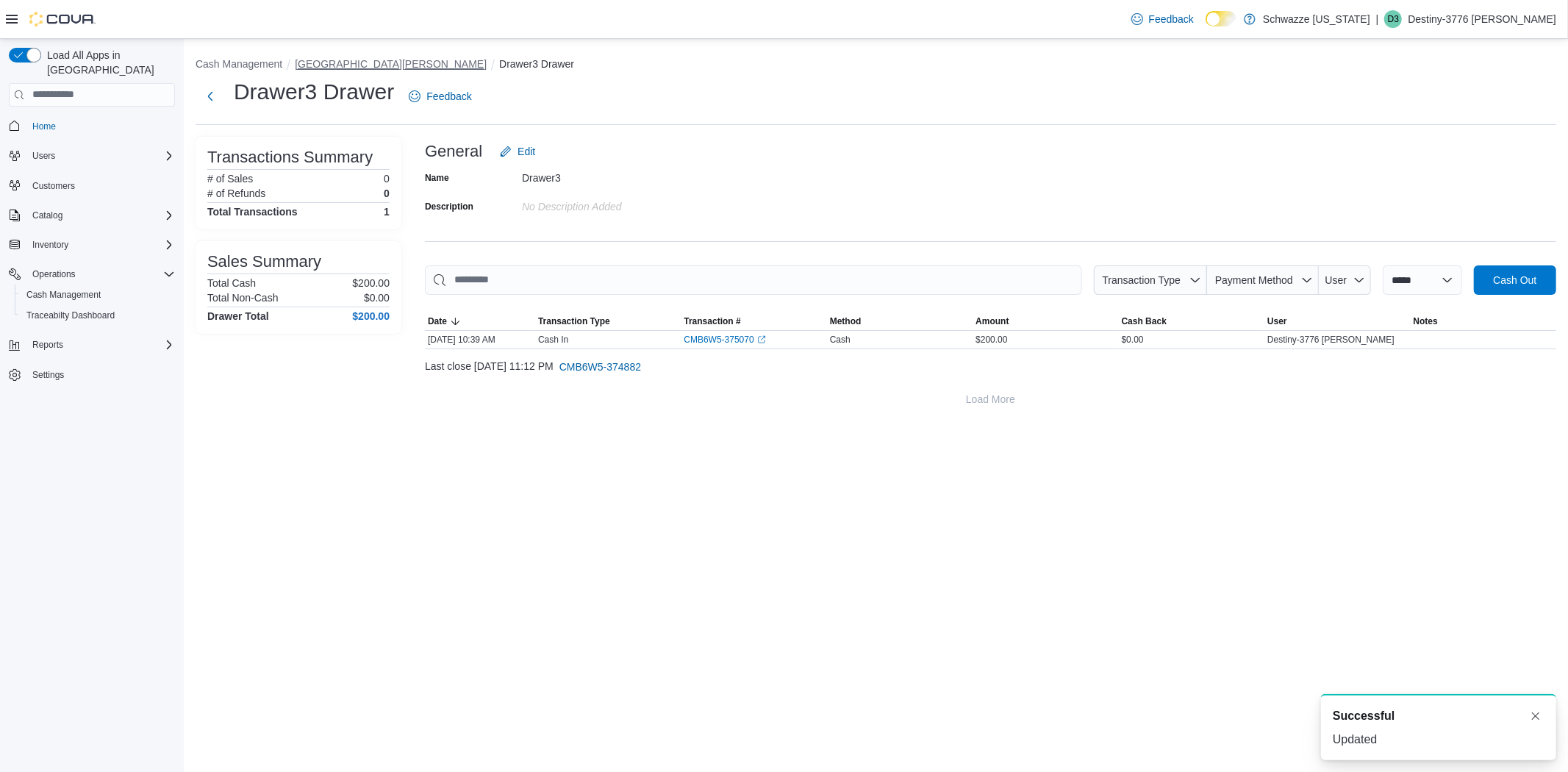
click at [335, 63] on button "[GEOGRAPHIC_DATA][PERSON_NAME]" at bounding box center [391, 64] width 192 height 12
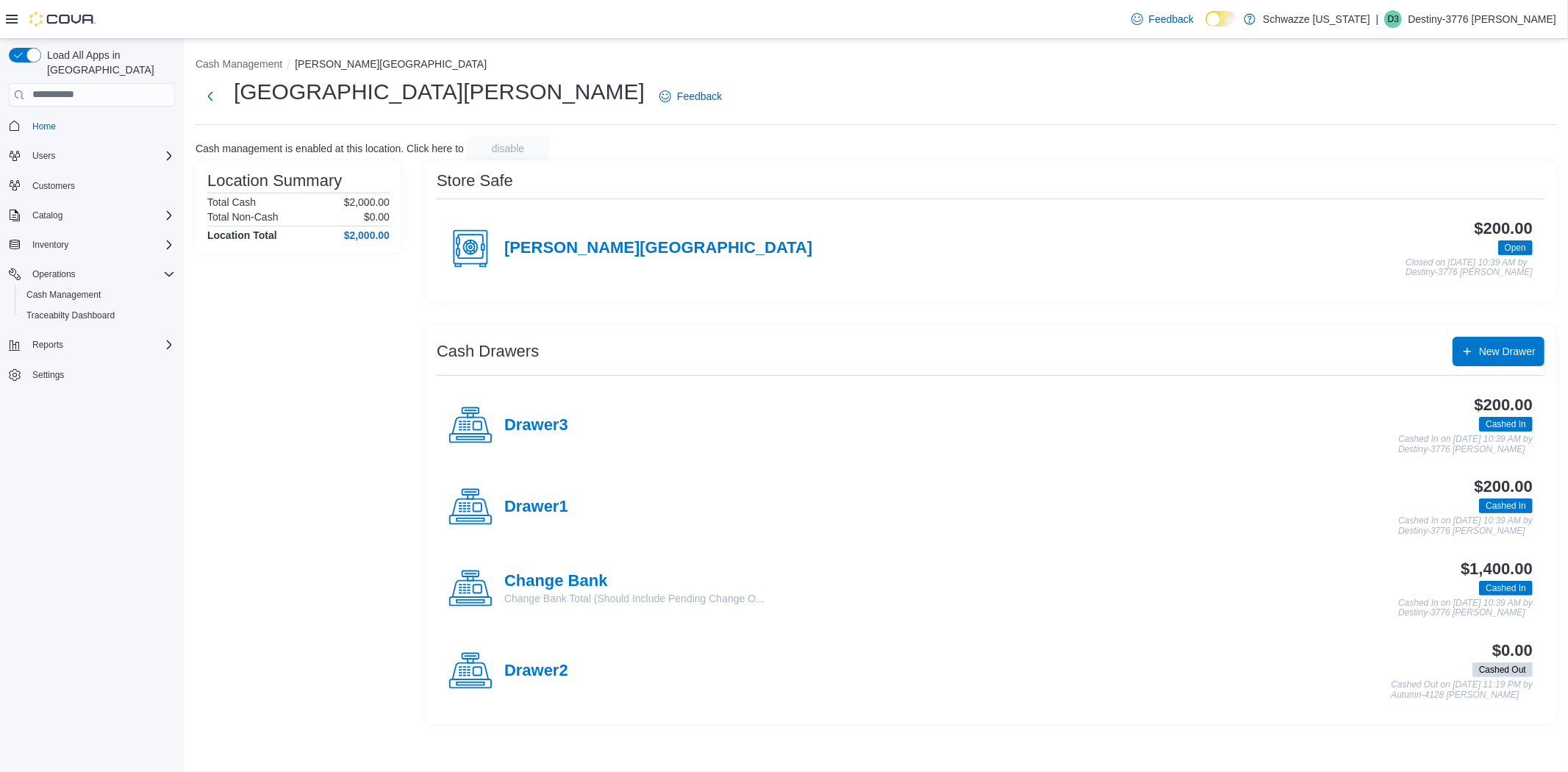
drag, startPoint x: 1208, startPoint y: 305, endPoint x: 1117, endPoint y: 272, distance: 96.8
click at [1208, 305] on div "Store Safe [PERSON_NAME][GEOGRAPHIC_DATA] $200.00 Open Closed on [DATE] 10:39 A…" at bounding box center [990, 442] width 1131 height 564
